Goal: Task Accomplishment & Management: Complete application form

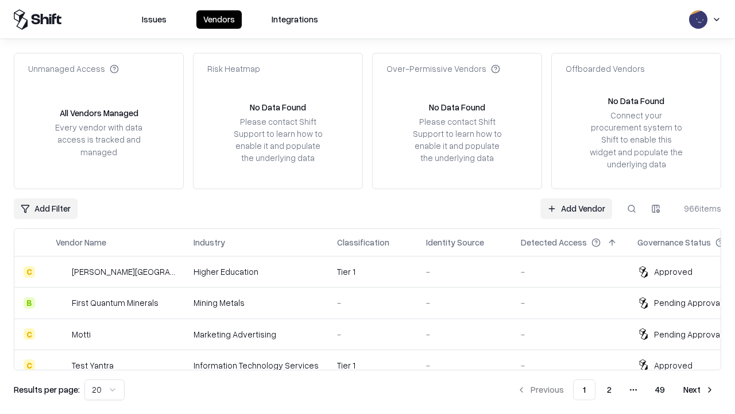
click at [576, 208] on link "Add Vendor" at bounding box center [576, 208] width 72 height 21
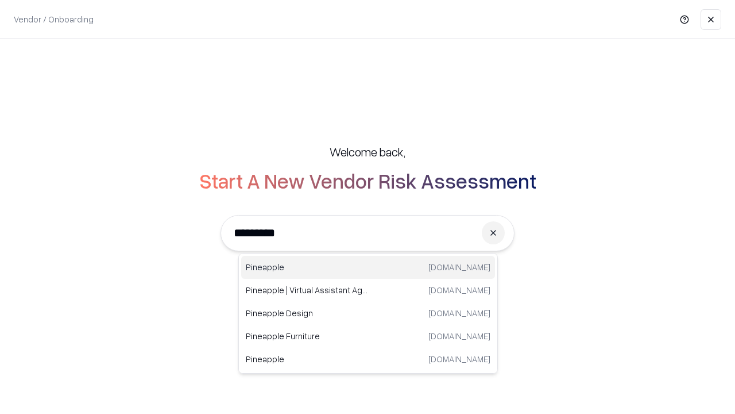
click at [368, 267] on div "Pineapple [DOMAIN_NAME]" at bounding box center [368, 267] width 254 height 23
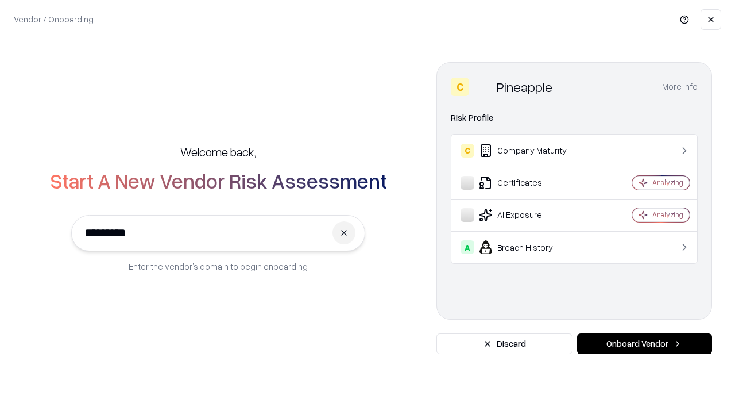
type input "*********"
click at [644, 343] on button "Onboard Vendor" at bounding box center [644, 343] width 135 height 21
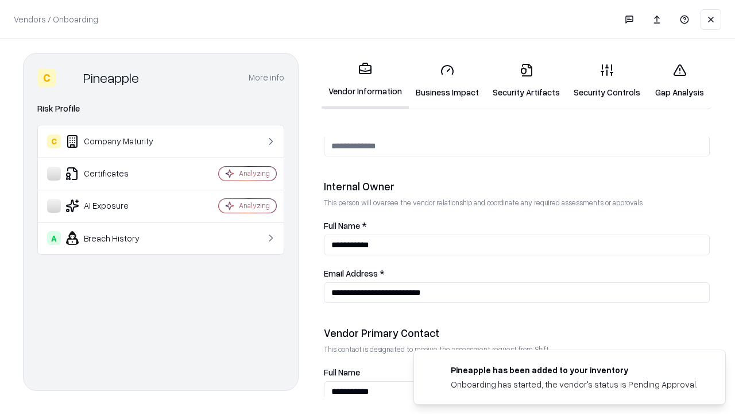
scroll to position [595, 0]
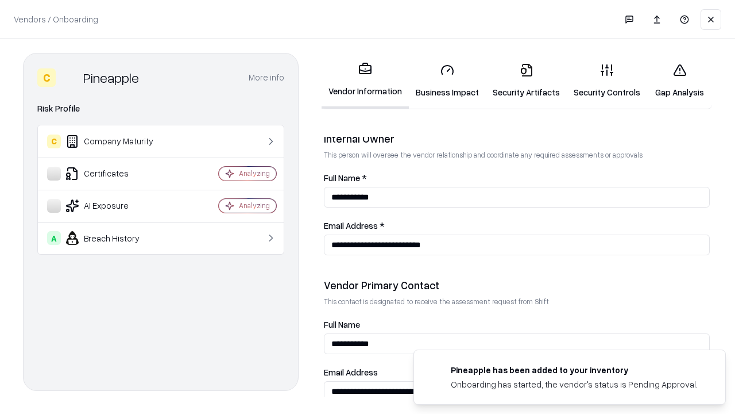
click at [447, 80] on link "Business Impact" at bounding box center [447, 80] width 77 height 53
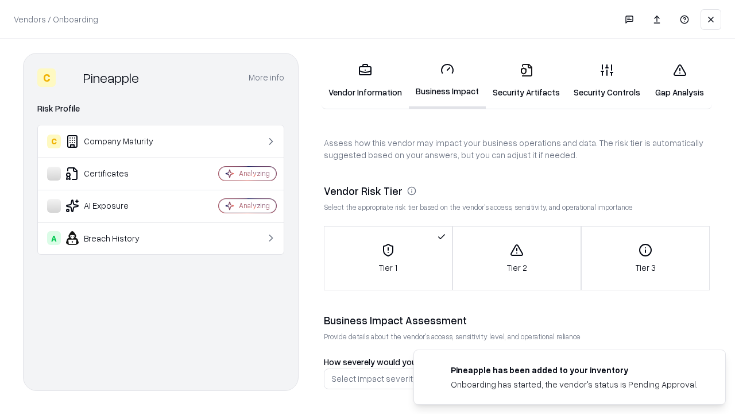
click at [526, 80] on link "Security Artifacts" at bounding box center [526, 80] width 81 height 53
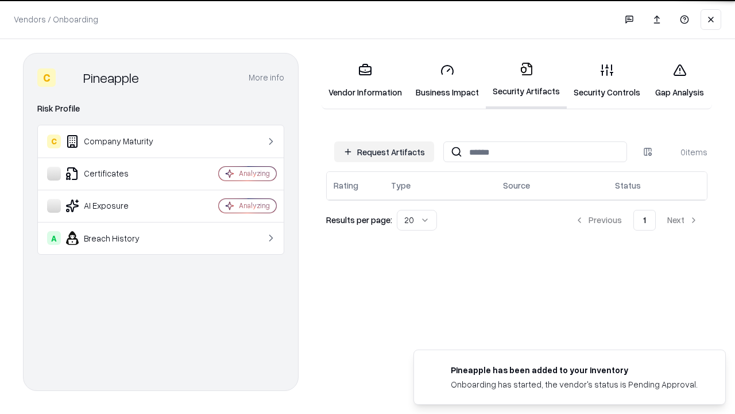
click at [384, 150] on button "Request Artifacts" at bounding box center [384, 151] width 100 height 21
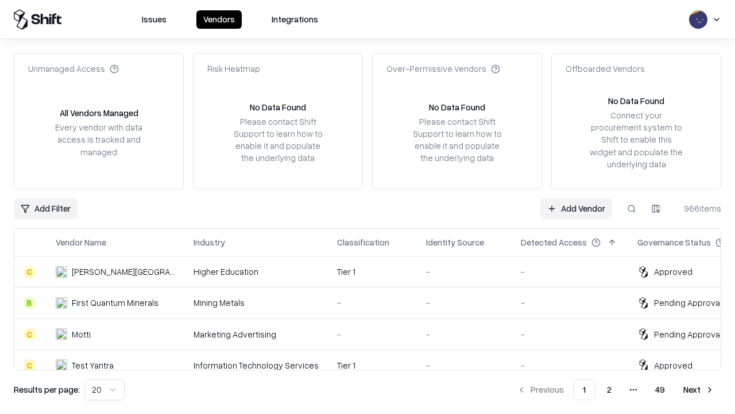
click at [576, 208] on link "Add Vendor" at bounding box center [576, 208] width 72 height 21
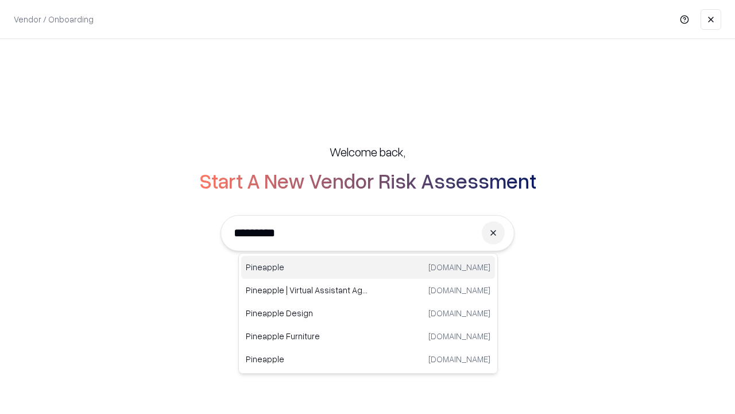
click at [368, 267] on div "Pineapple [DOMAIN_NAME]" at bounding box center [368, 267] width 254 height 23
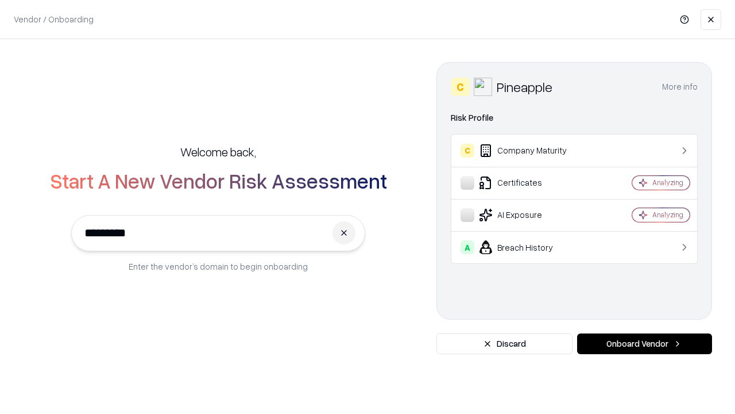
type input "*********"
click at [644, 343] on button "Onboard Vendor" at bounding box center [644, 343] width 135 height 21
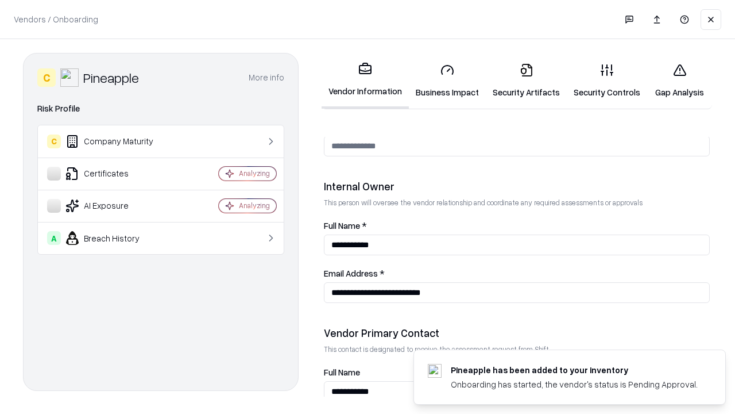
scroll to position [595, 0]
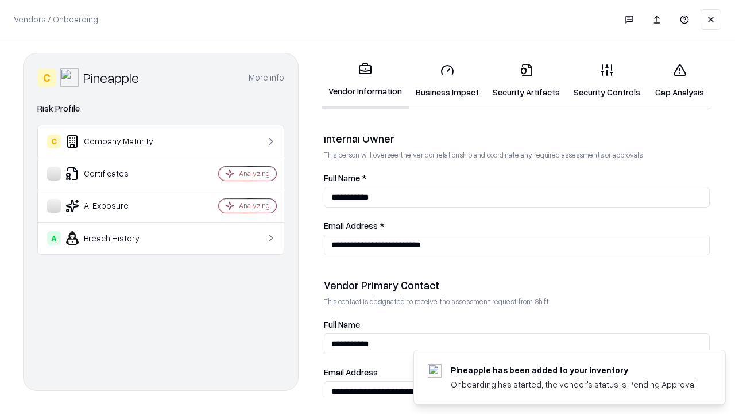
click at [679, 80] on link "Gap Analysis" at bounding box center [679, 80] width 65 height 53
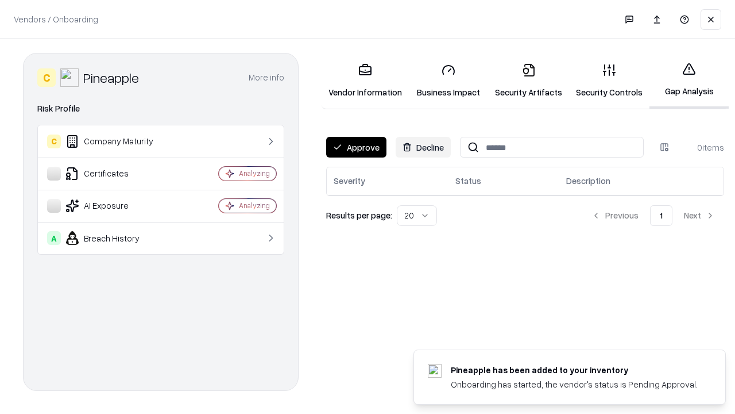
click at [356, 147] on button "Approve" at bounding box center [356, 147] width 60 height 21
